Goal: Task Accomplishment & Management: Use online tool/utility

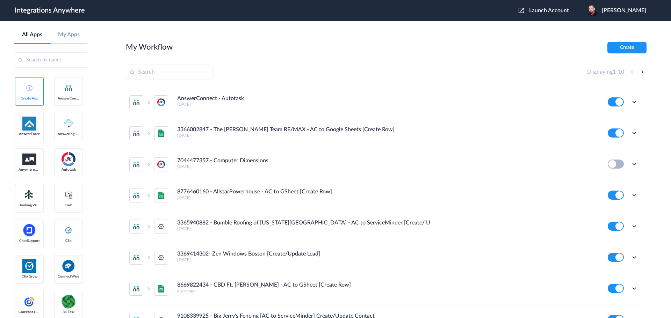
click at [555, 13] on span "Launch Account" at bounding box center [549, 11] width 40 height 6
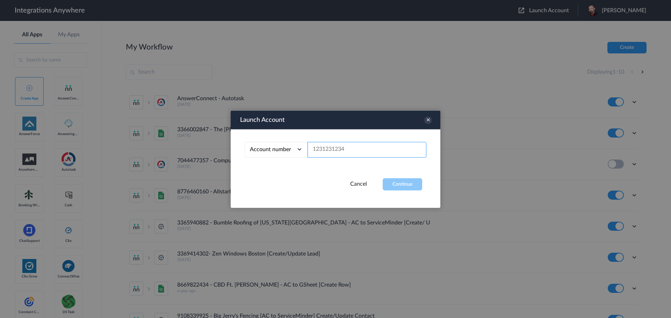
paste input "8773703051"
type input "8773703051"
click at [406, 183] on button "Continue" at bounding box center [402, 184] width 39 height 12
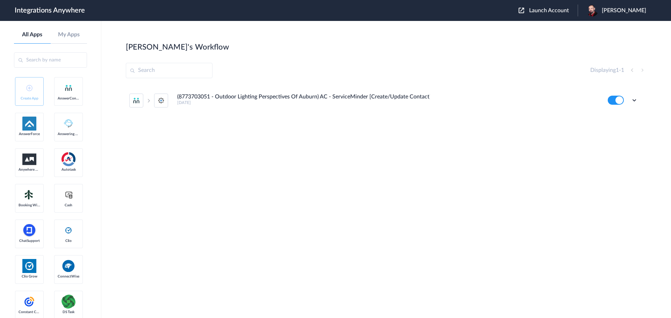
click at [468, 32] on main "David's Workflow Create Displaying 1 - 1 (8773703051 - Outdoor Lighting Perspec…" at bounding box center [386, 169] width 570 height 297
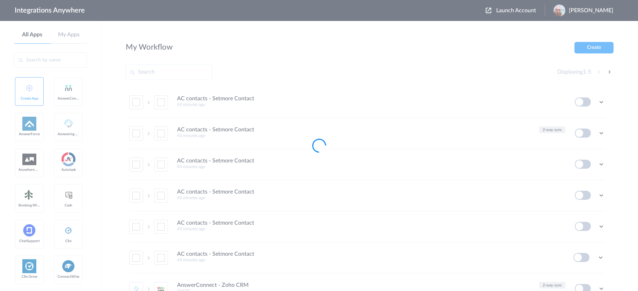
click at [583, 10] on span "David Wright" at bounding box center [591, 10] width 44 height 7
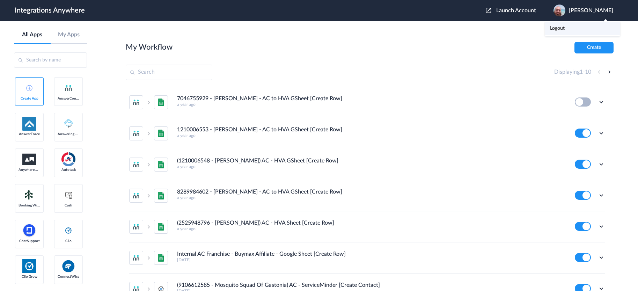
click at [565, 26] on li "Logout" at bounding box center [582, 28] width 75 height 13
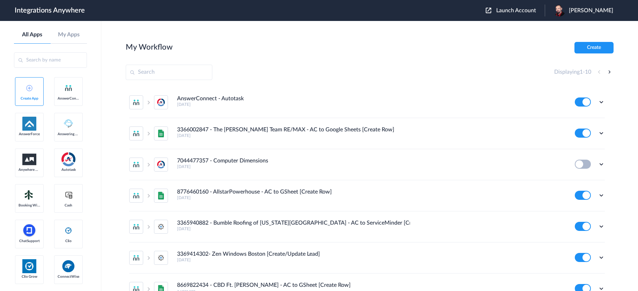
click at [523, 10] on span "Launch Account" at bounding box center [517, 11] width 40 height 6
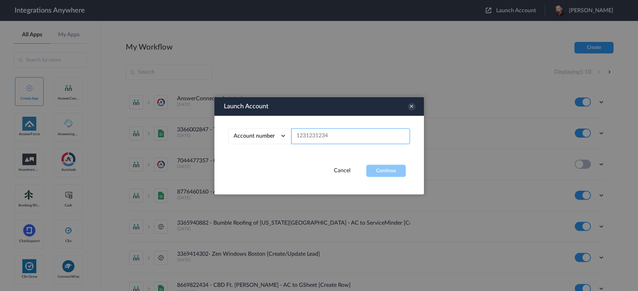
paste input "9802492685"
type input "9802492685"
click at [390, 172] on button "Continue" at bounding box center [386, 171] width 39 height 12
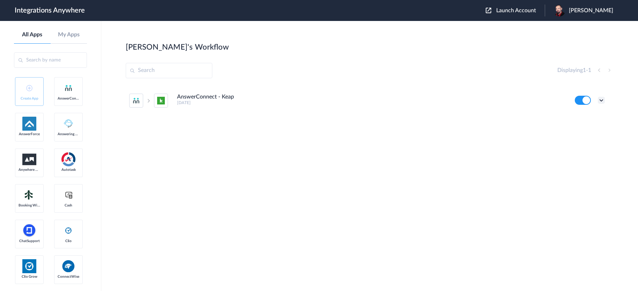
click at [601, 100] on icon at bounding box center [601, 100] width 7 height 7
click at [585, 115] on li "Edit" at bounding box center [582, 116] width 45 height 13
click at [602, 99] on icon at bounding box center [601, 100] width 7 height 7
click at [582, 130] on link "Task history" at bounding box center [582, 129] width 34 height 5
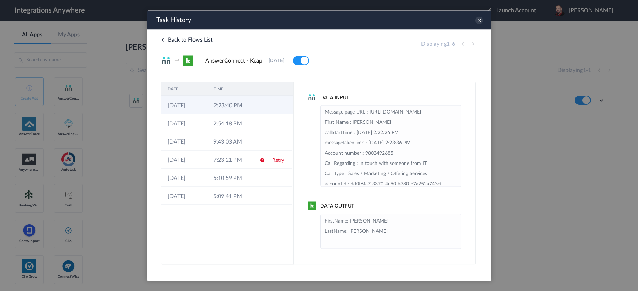
click at [240, 105] on td "2:23:40 PM" at bounding box center [230, 105] width 46 height 18
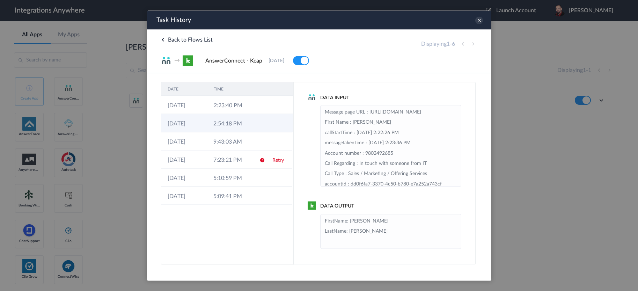
click at [234, 121] on td "2:54:18 PM" at bounding box center [230, 123] width 46 height 18
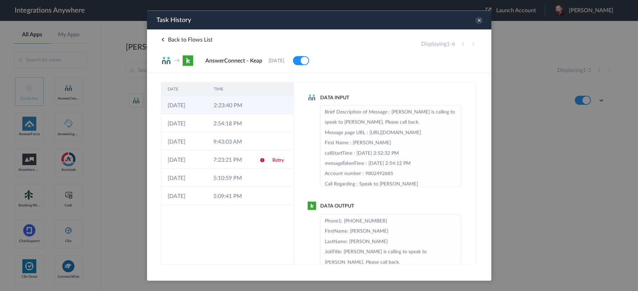
drag, startPoint x: 235, startPoint y: 123, endPoint x: 236, endPoint y: 110, distance: 12.9
click at [235, 122] on td "2:54:18 PM" at bounding box center [230, 123] width 46 height 18
click at [234, 102] on td "2:23:40 PM" at bounding box center [230, 105] width 46 height 18
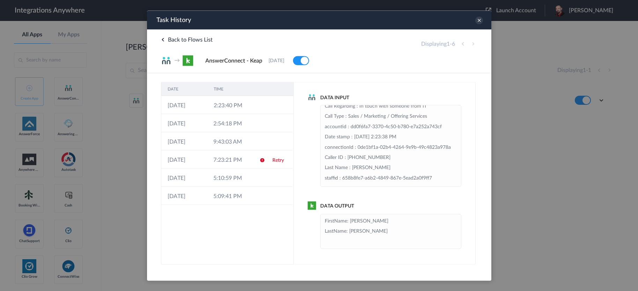
scroll to position [70, 0]
click at [479, 19] on icon at bounding box center [479, 20] width 8 height 8
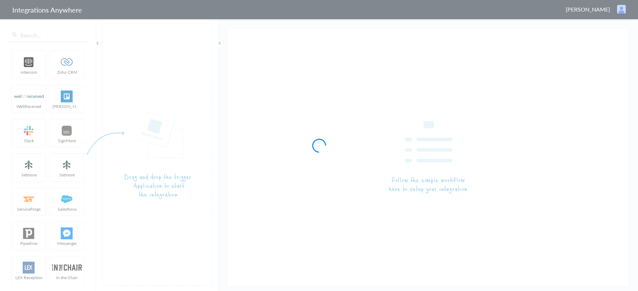
type input "AnswerConnect - Keap"
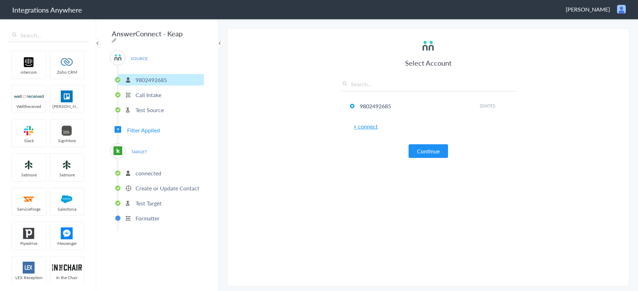
click at [139, 127] on span "Filter Applied" at bounding box center [143, 130] width 33 height 8
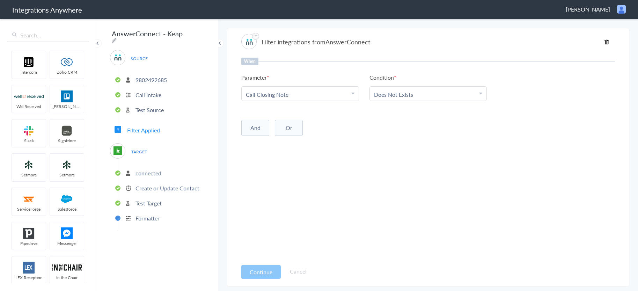
click at [143, 184] on p "Create or Update Contact" at bounding box center [168, 188] width 64 height 8
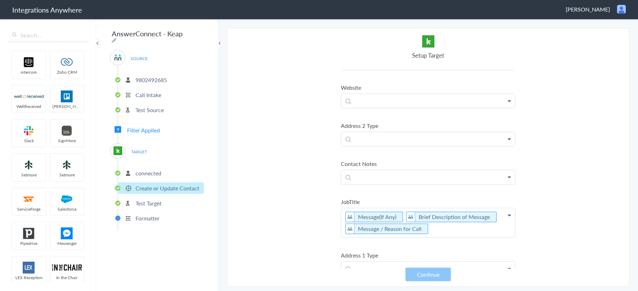
scroll to position [2271, 0]
